Goal: Transaction & Acquisition: Purchase product/service

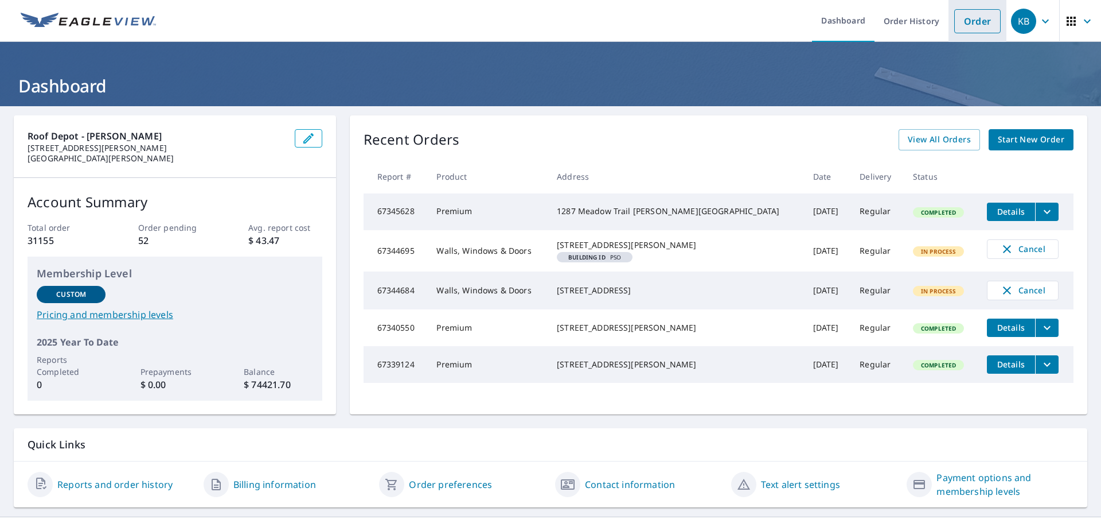
click at [987, 13] on link "Order" at bounding box center [977, 21] width 46 height 24
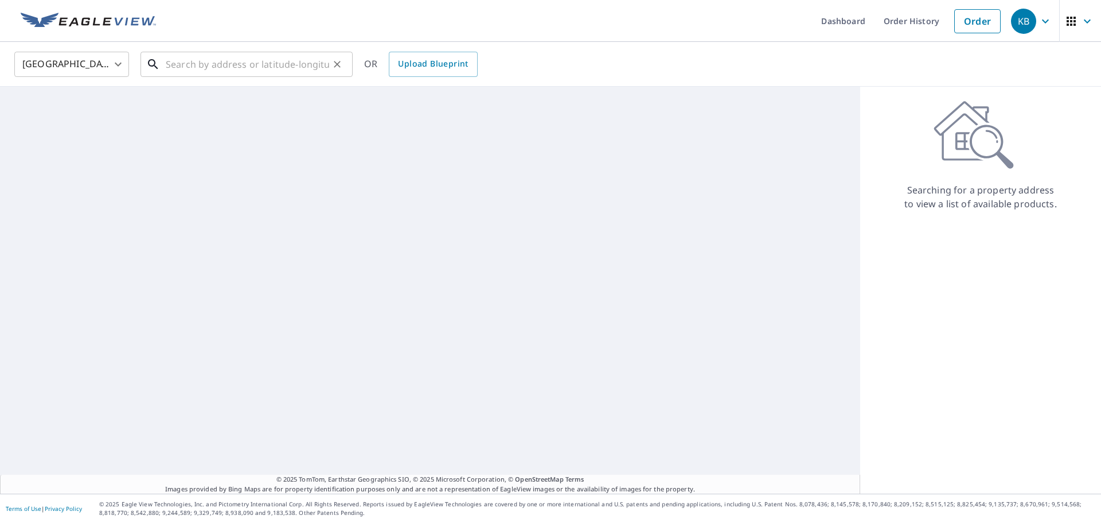
click at [182, 62] on input "text" at bounding box center [247, 64] width 163 height 32
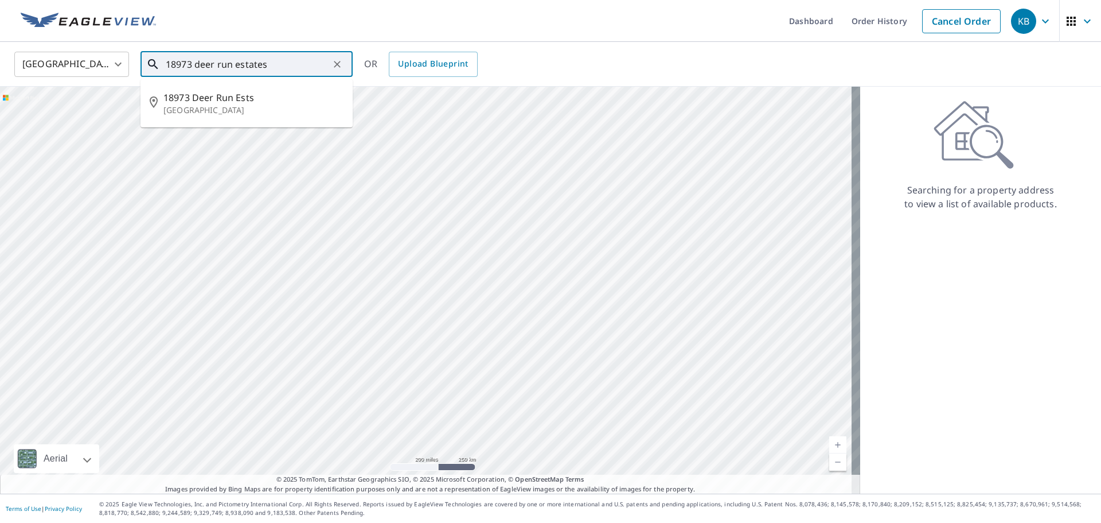
click at [233, 108] on p "[GEOGRAPHIC_DATA]" at bounding box center [253, 109] width 180 height 11
type input "[STREET_ADDRESS]"
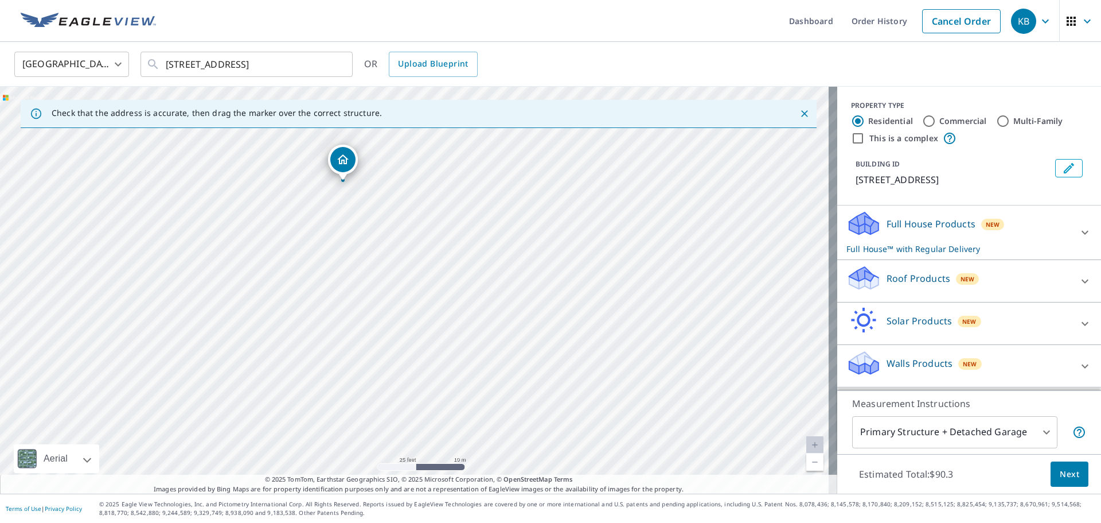
drag, startPoint x: 437, startPoint y: 270, endPoint x: 416, endPoint y: 234, distance: 41.9
click at [416, 234] on div "[STREET_ADDRESS]" at bounding box center [418, 290] width 837 height 407
click at [889, 297] on div "Roof Products New" at bounding box center [959, 280] width 225 height 33
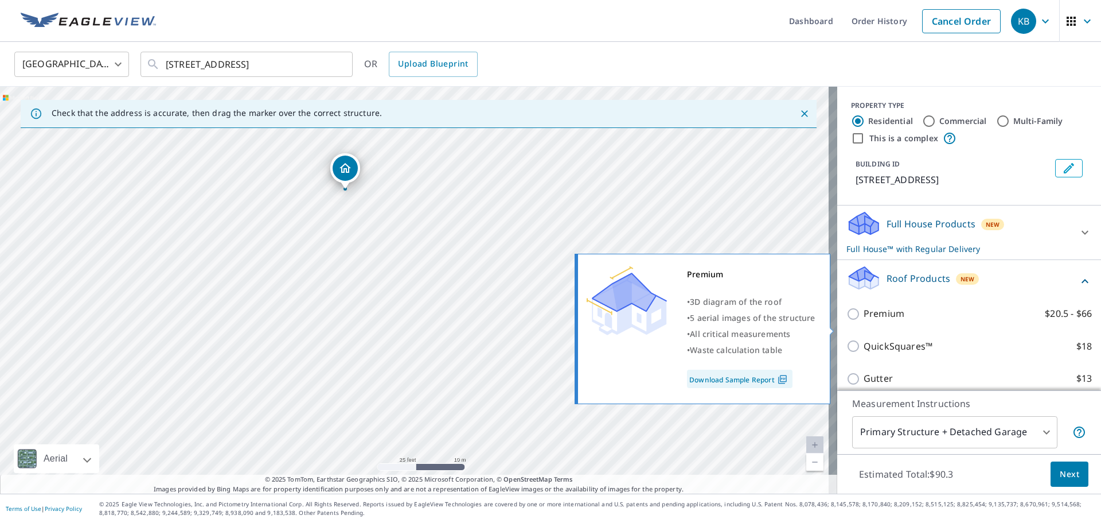
click at [887, 321] on p "Premium" at bounding box center [884, 313] width 41 height 14
click at [864, 321] on input "Premium $20.5 - $66" at bounding box center [855, 314] width 17 height 14
checkbox input "true"
checkbox input "false"
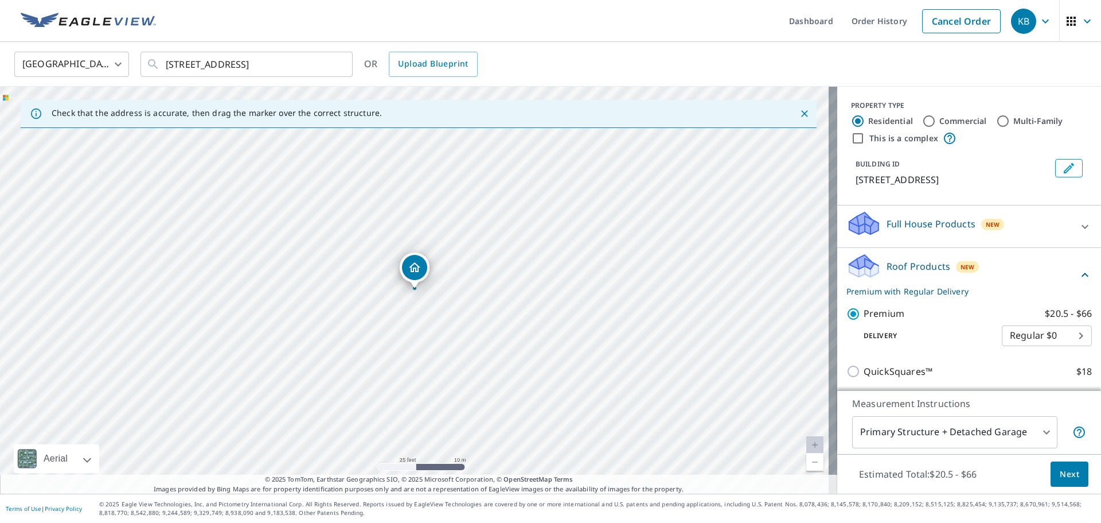
click at [1062, 470] on span "Next" at bounding box center [1070, 474] width 20 height 14
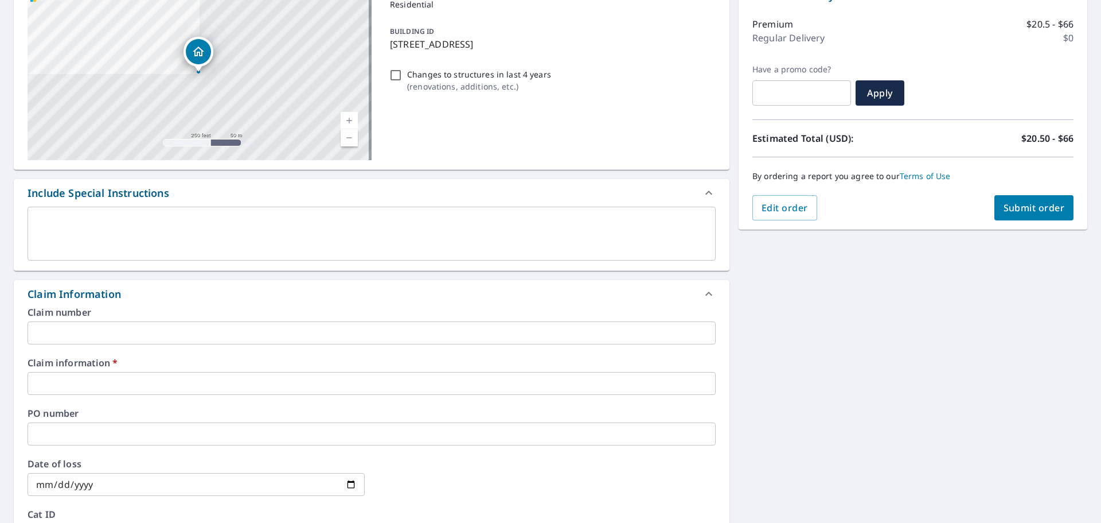
scroll to position [143, 0]
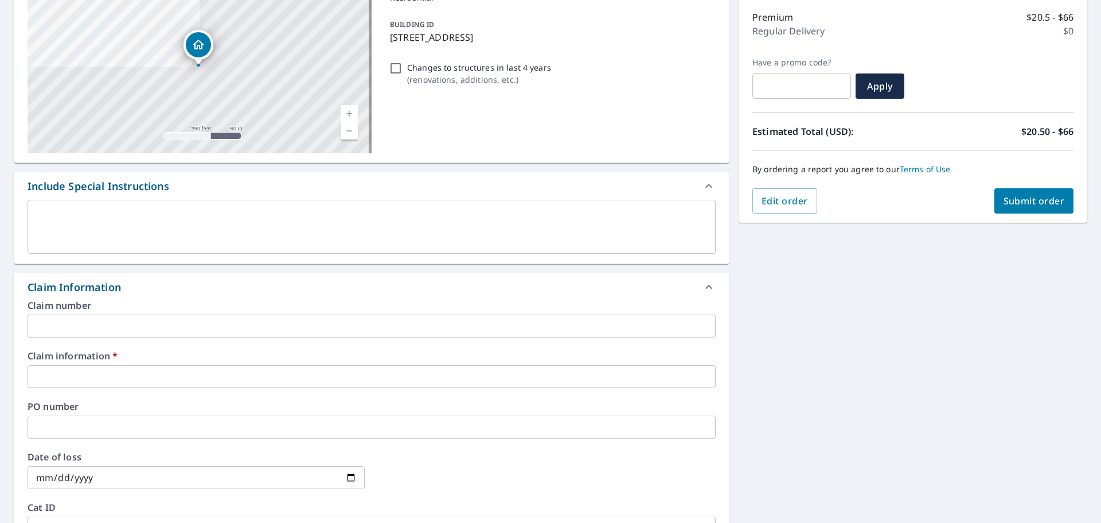
click at [88, 382] on input "text" at bounding box center [372, 376] width 688 height 23
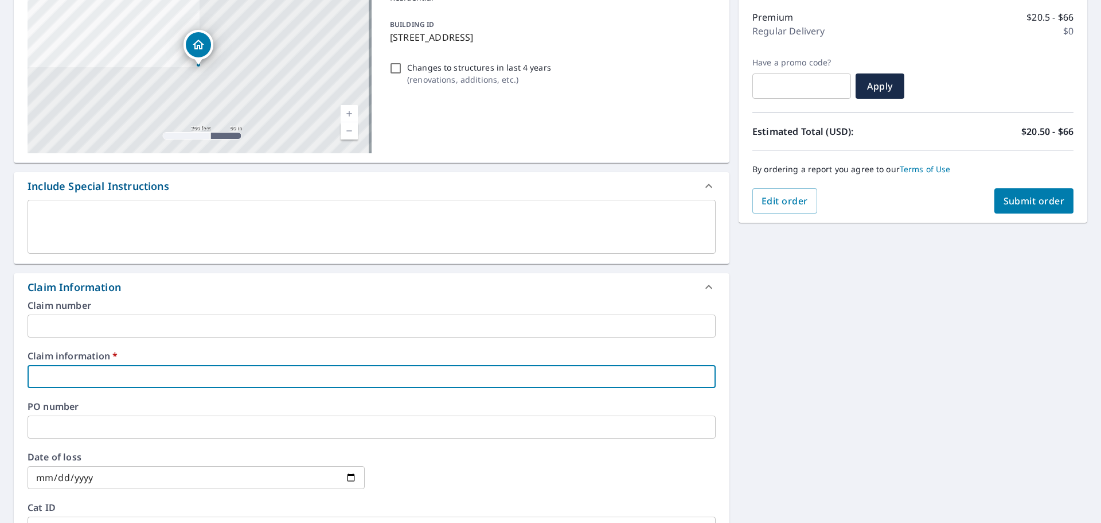
type input "5"
checkbox input "true"
type input "55"
checkbox input "true"
type input "553"
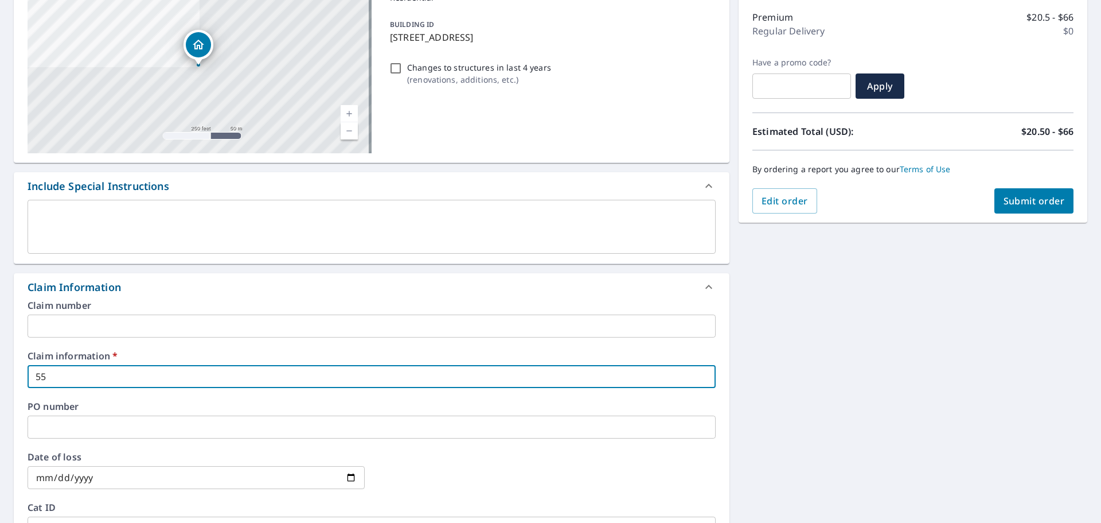
checkbox input "true"
type input "5536"
checkbox input "true"
type input "55360"
checkbox input "true"
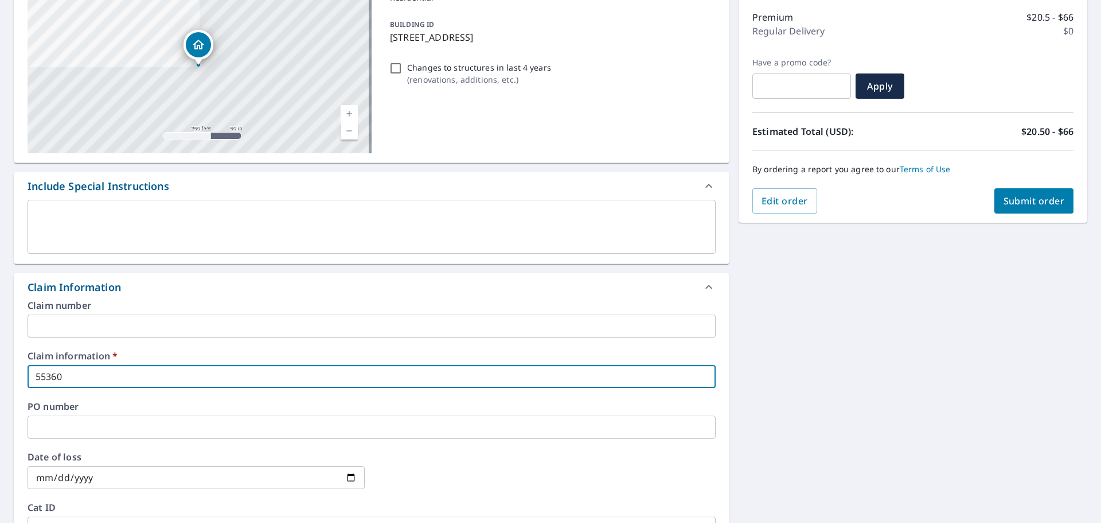
type input "553605"
checkbox input "true"
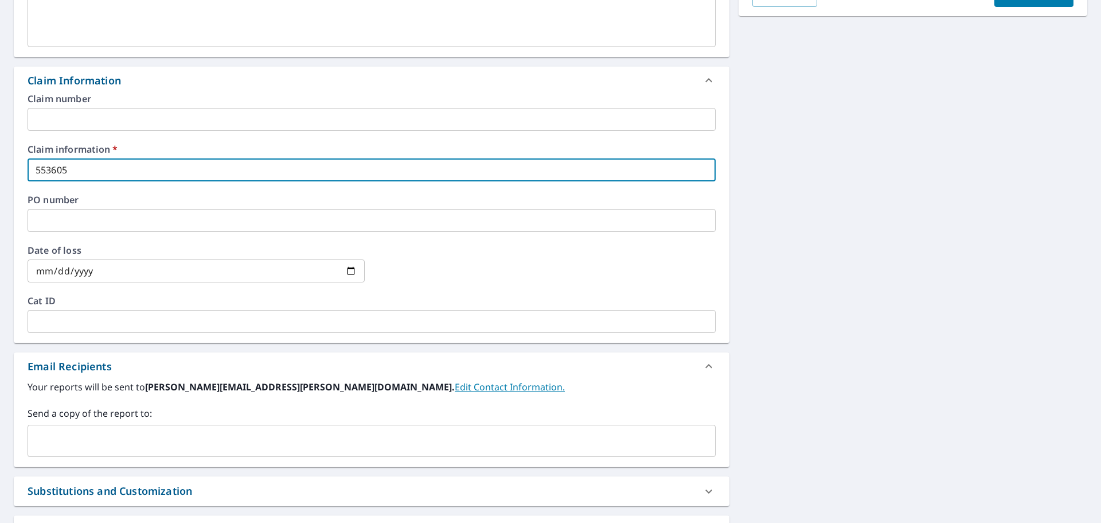
scroll to position [486, 0]
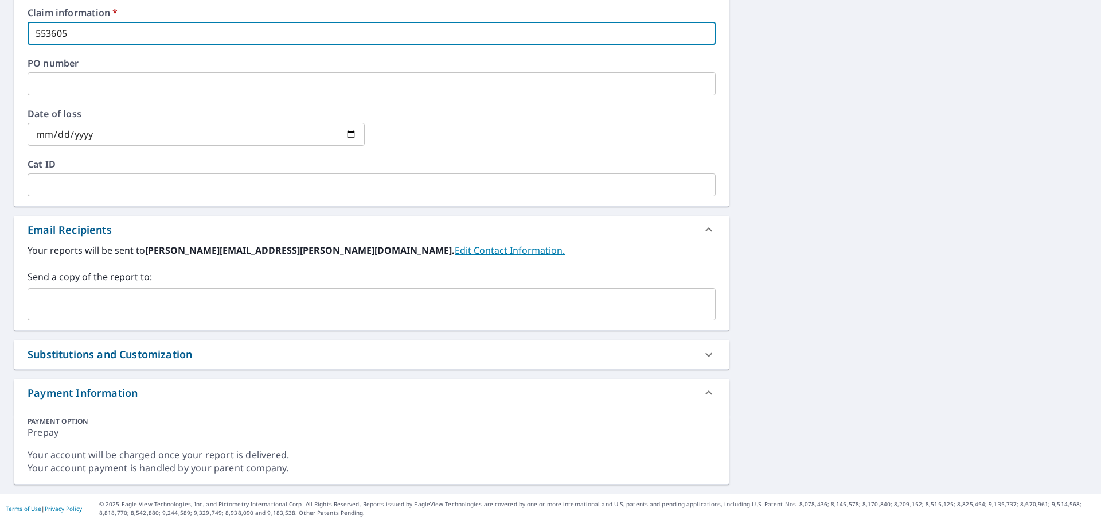
type input "553605"
click at [120, 323] on div "Your reports will be sent to [PERSON_NAME][EMAIL_ADDRESS][PERSON_NAME][DOMAIN_N…" at bounding box center [372, 286] width 716 height 87
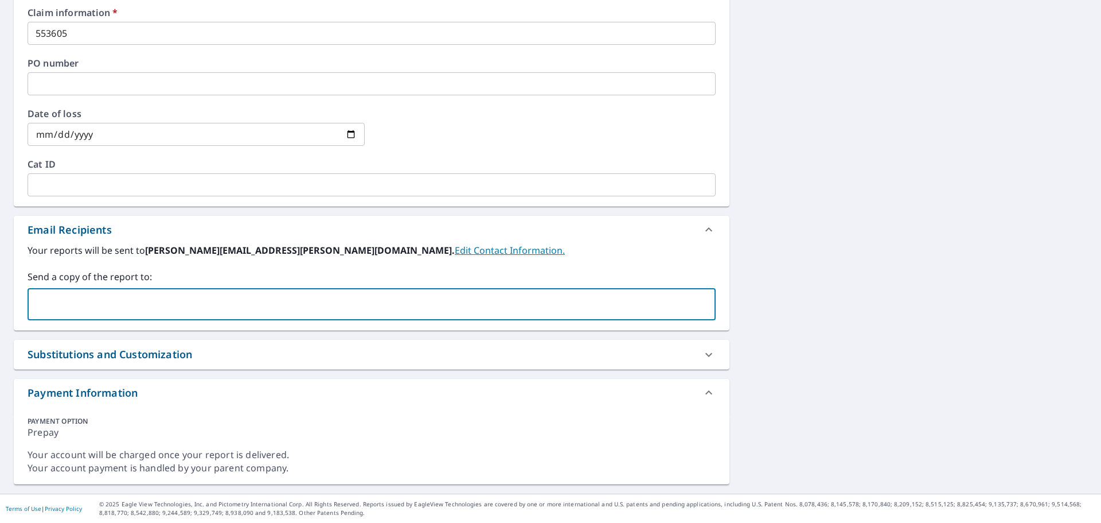
click at [109, 307] on input "text" at bounding box center [363, 304] width 661 height 22
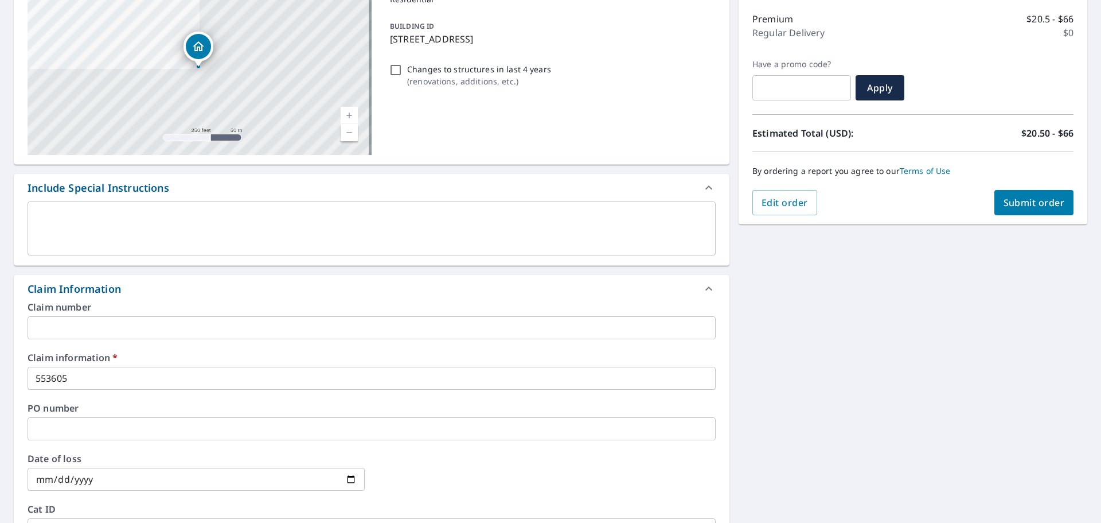
scroll to position [128, 0]
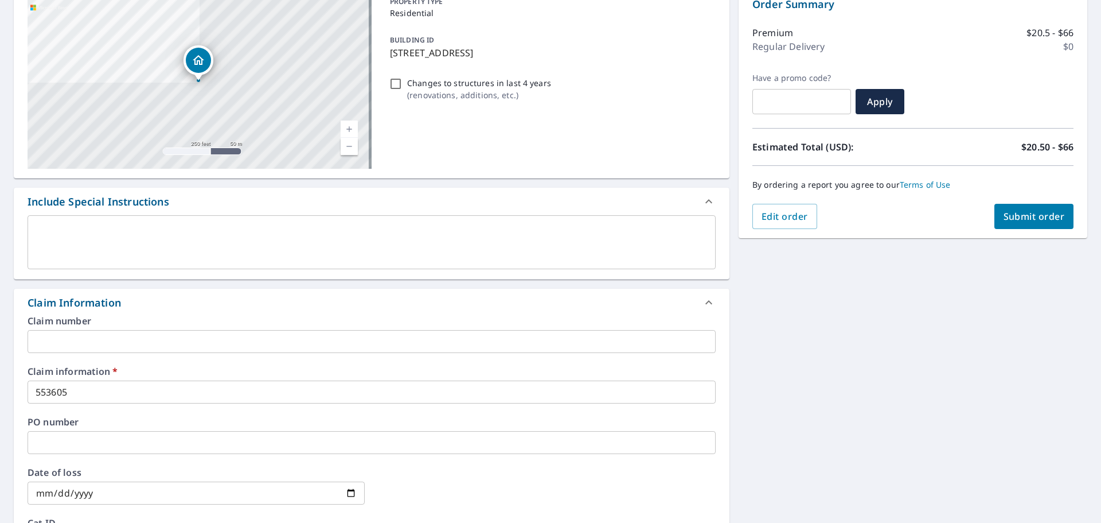
type input "[PERSON_NAME][EMAIL_ADDRESS][DOMAIN_NAME]"
click at [1023, 209] on button "Submit order" at bounding box center [1035, 216] width 80 height 25
checkbox input "true"
